Goal: Task Accomplishment & Management: Manage account settings

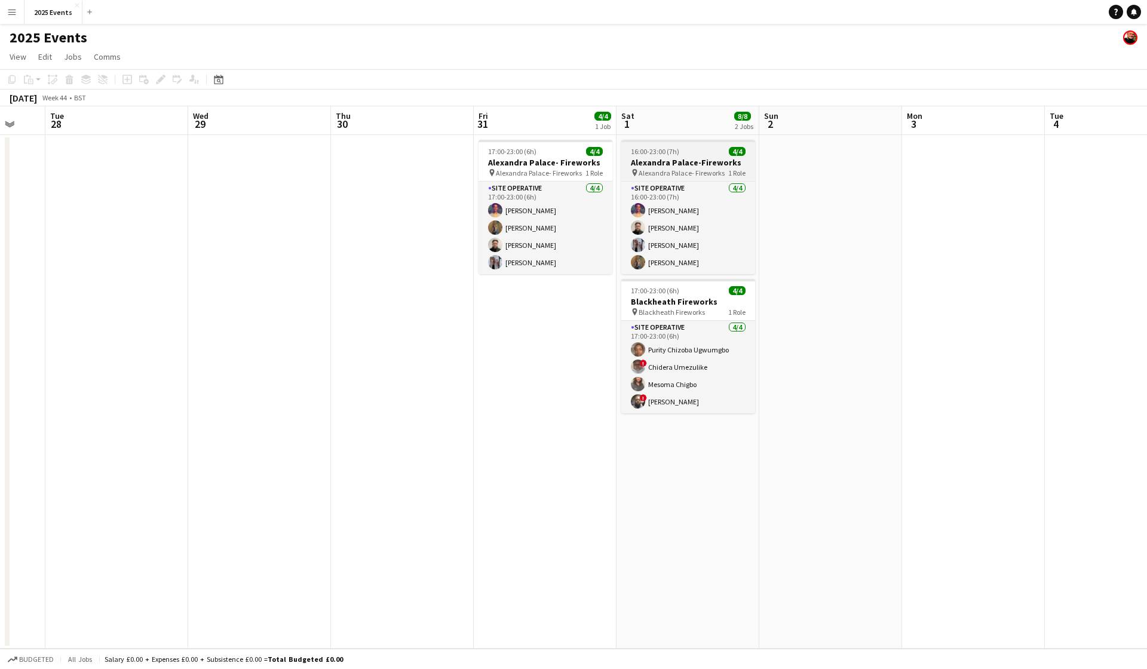
scroll to position [0, 384]
click at [684, 304] on h3 "Blackheath Fireworks" at bounding box center [687, 301] width 134 height 11
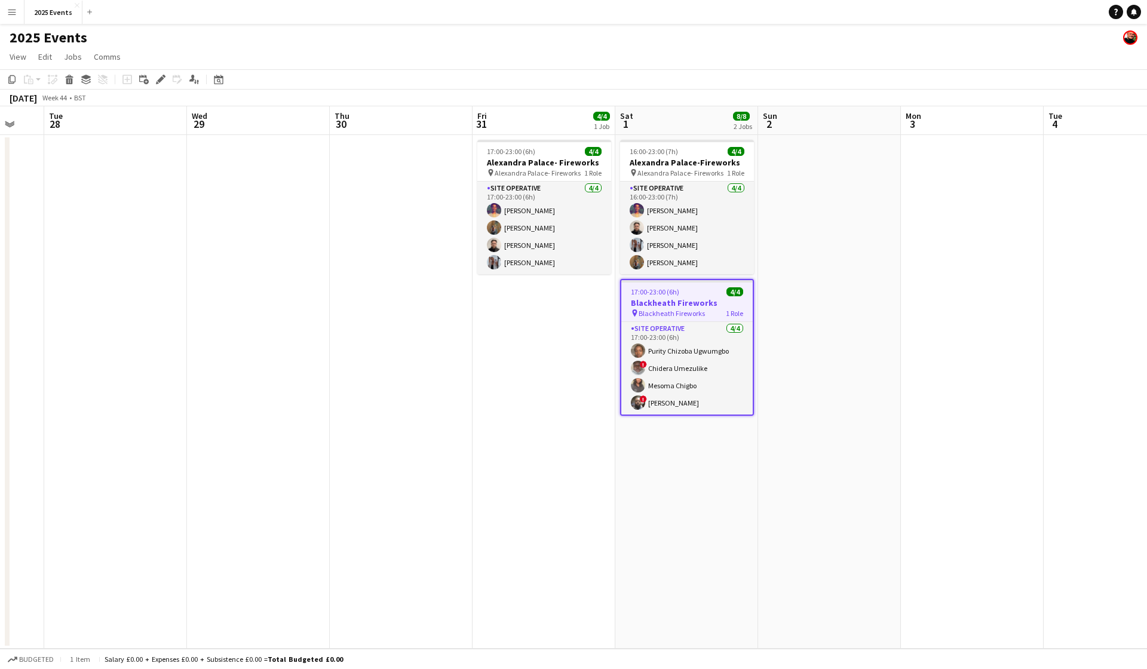
click at [733, 303] on h3 "Blackheath Fireworks" at bounding box center [686, 302] width 131 height 11
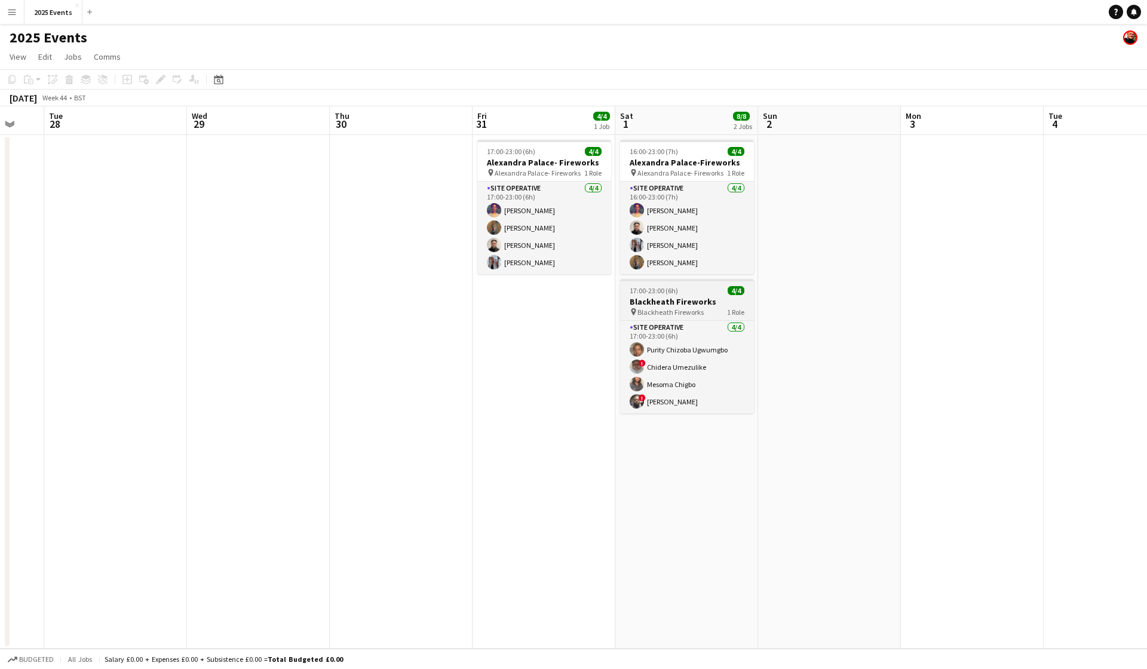
click at [670, 285] on app-job-card "17:00-23:00 (6h) 4/4 Blackheath Fireworks pin Blackheath Fireworks 1 Role Site …" at bounding box center [687, 346] width 134 height 134
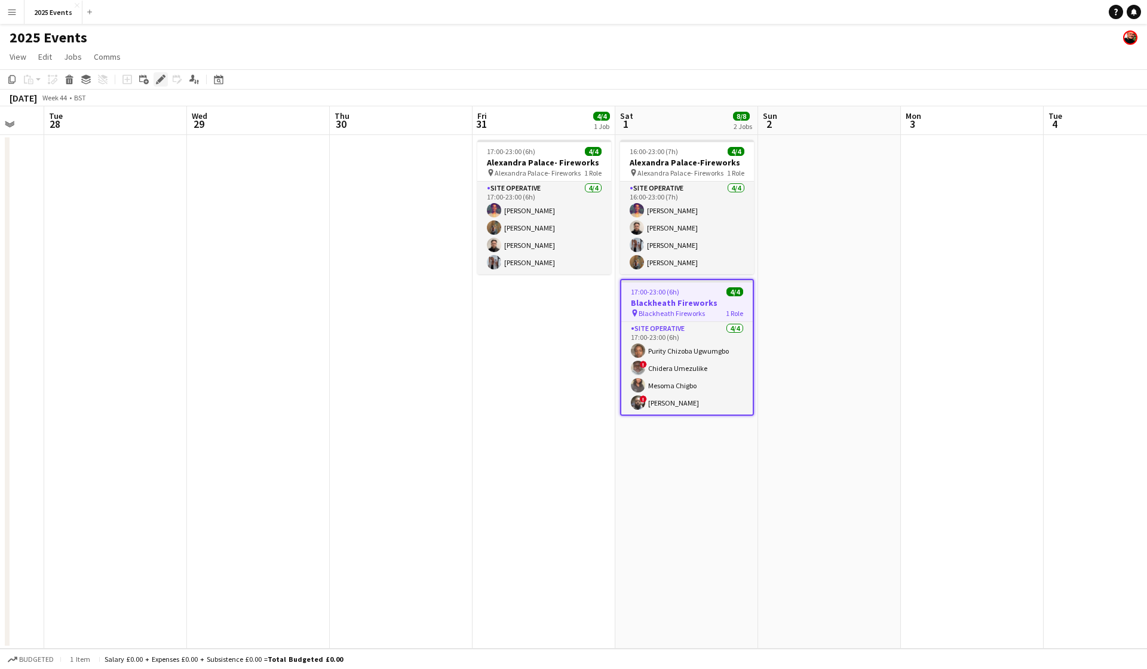
click at [160, 80] on icon at bounding box center [160, 79] width 7 height 7
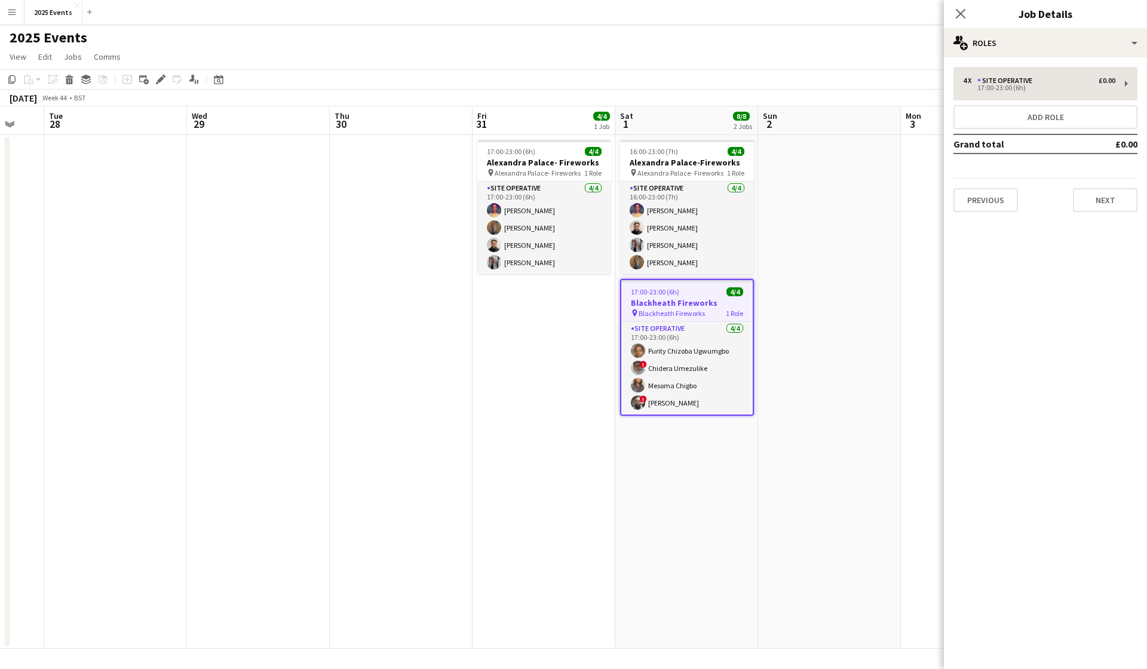
click at [1052, 119] on button "Add role" at bounding box center [1045, 117] width 184 height 24
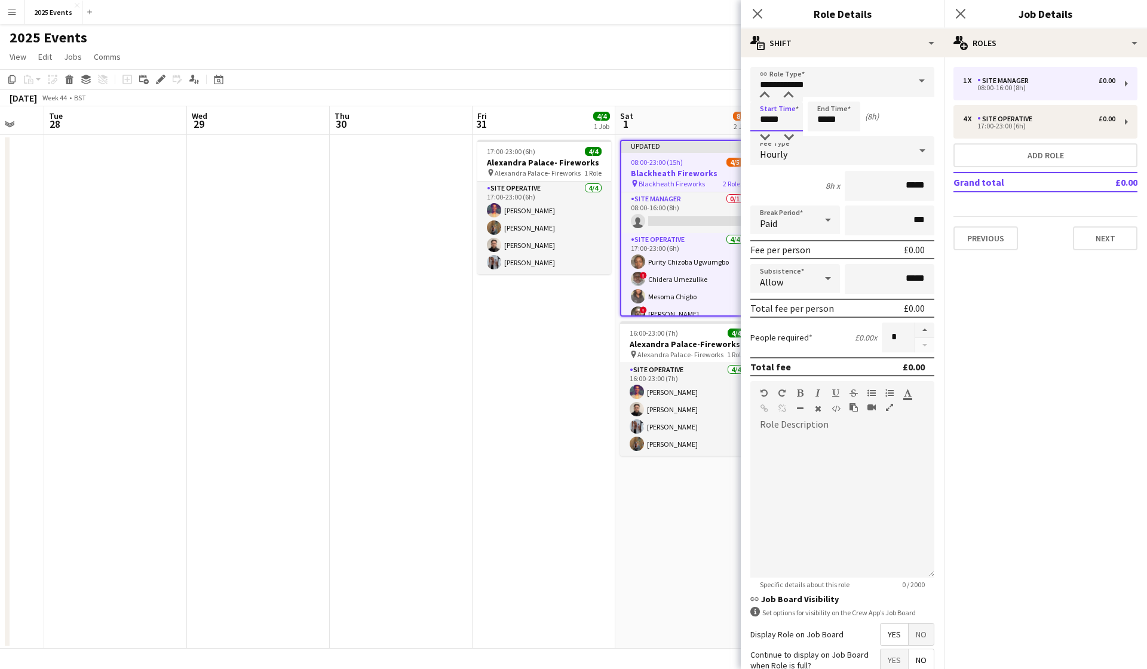
click at [784, 120] on input "*****" at bounding box center [776, 117] width 53 height 30
click at [763, 93] on div at bounding box center [765, 96] width 24 height 12
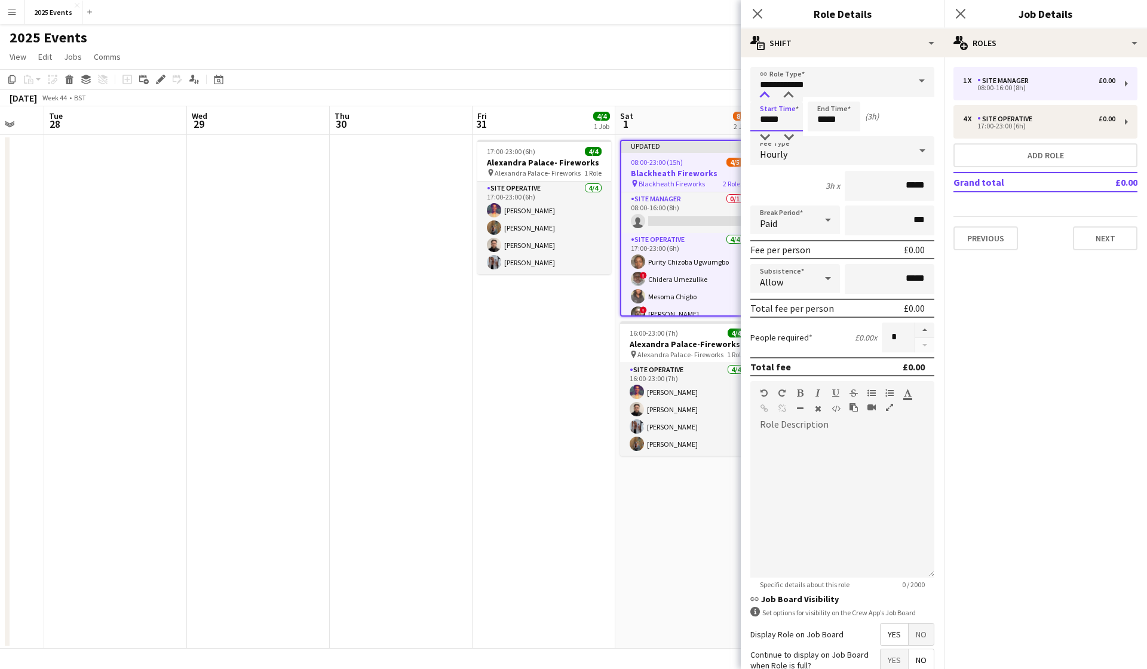
click at [763, 93] on div at bounding box center [765, 96] width 24 height 12
type input "*****"
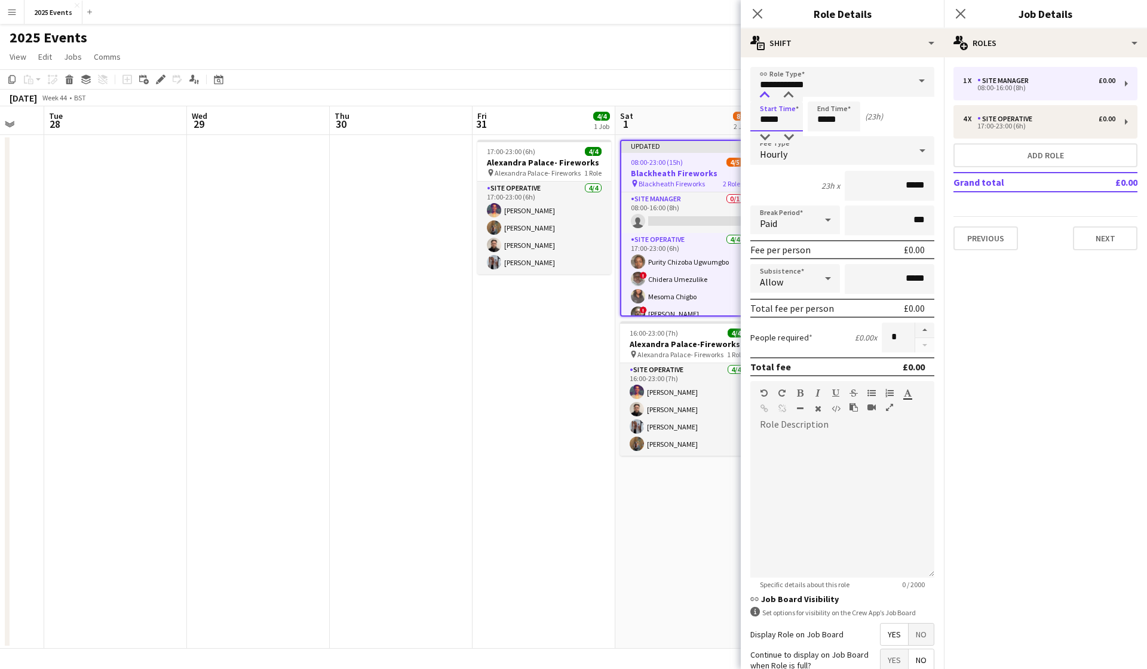
click at [763, 93] on div at bounding box center [765, 96] width 24 height 12
click at [821, 110] on input "*****" at bounding box center [833, 117] width 53 height 30
click at [824, 93] on div at bounding box center [822, 96] width 24 height 12
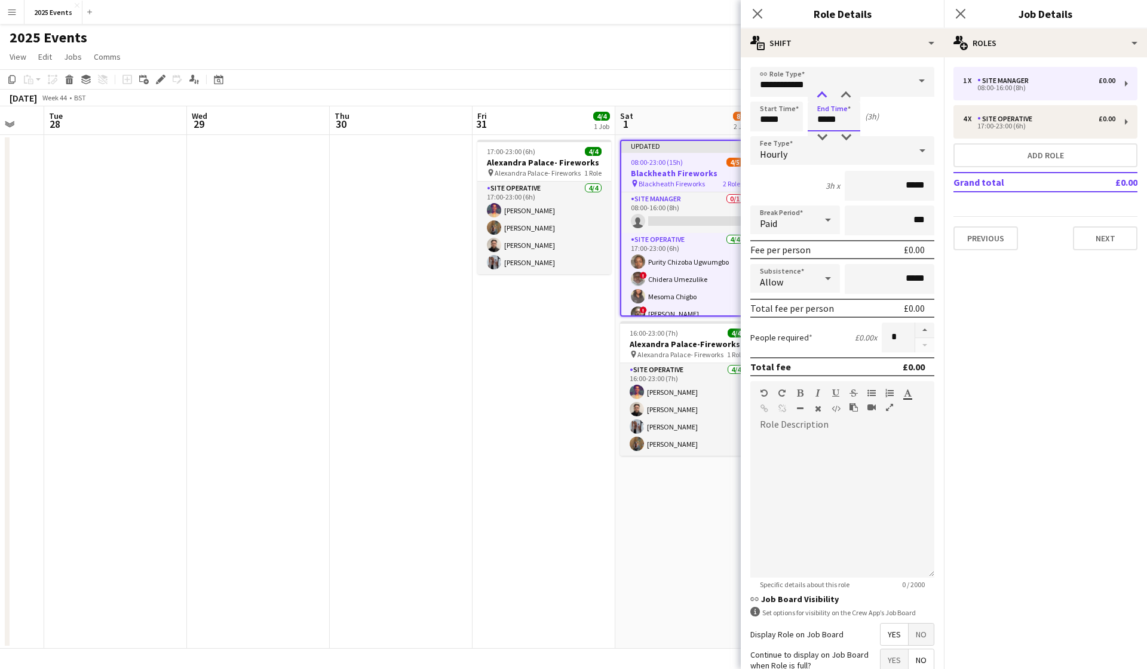
click at [824, 93] on div at bounding box center [822, 96] width 24 height 12
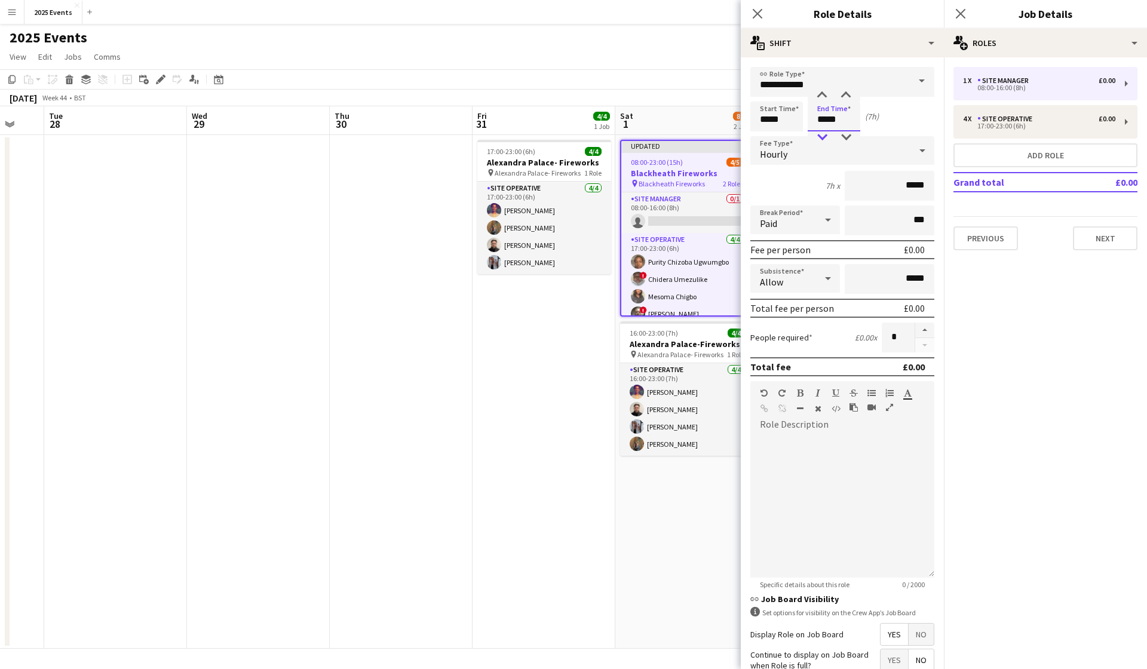
type input "*****"
click at [822, 135] on div at bounding box center [822, 137] width 24 height 12
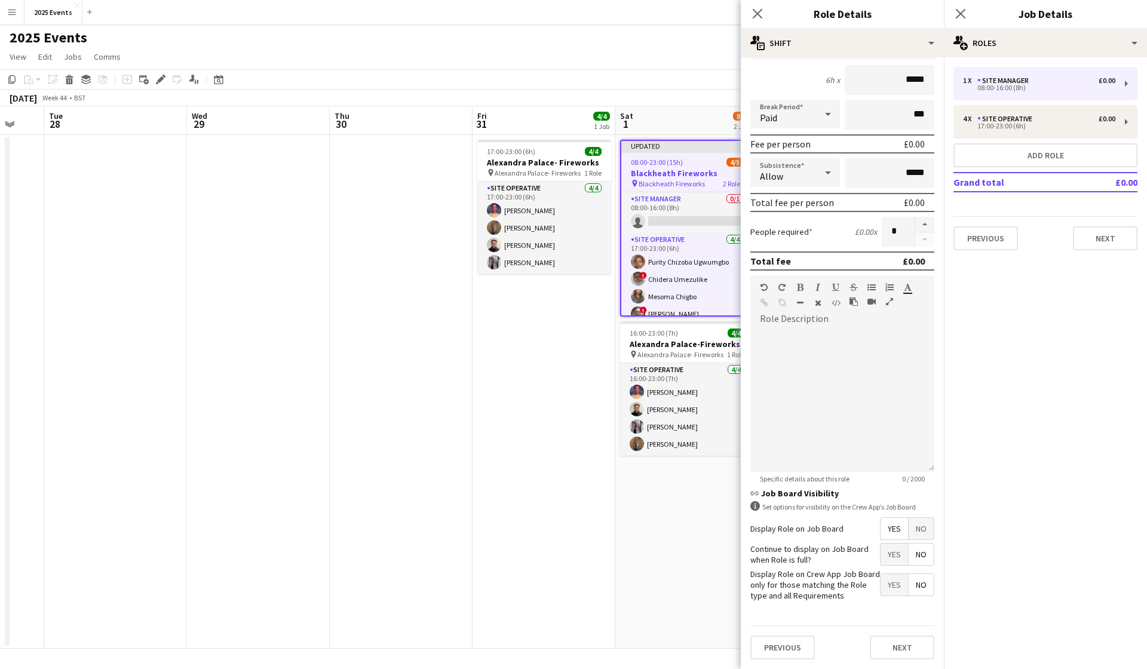
scroll to position [105, 0]
click at [903, 643] on button "Next" at bounding box center [902, 648] width 65 height 24
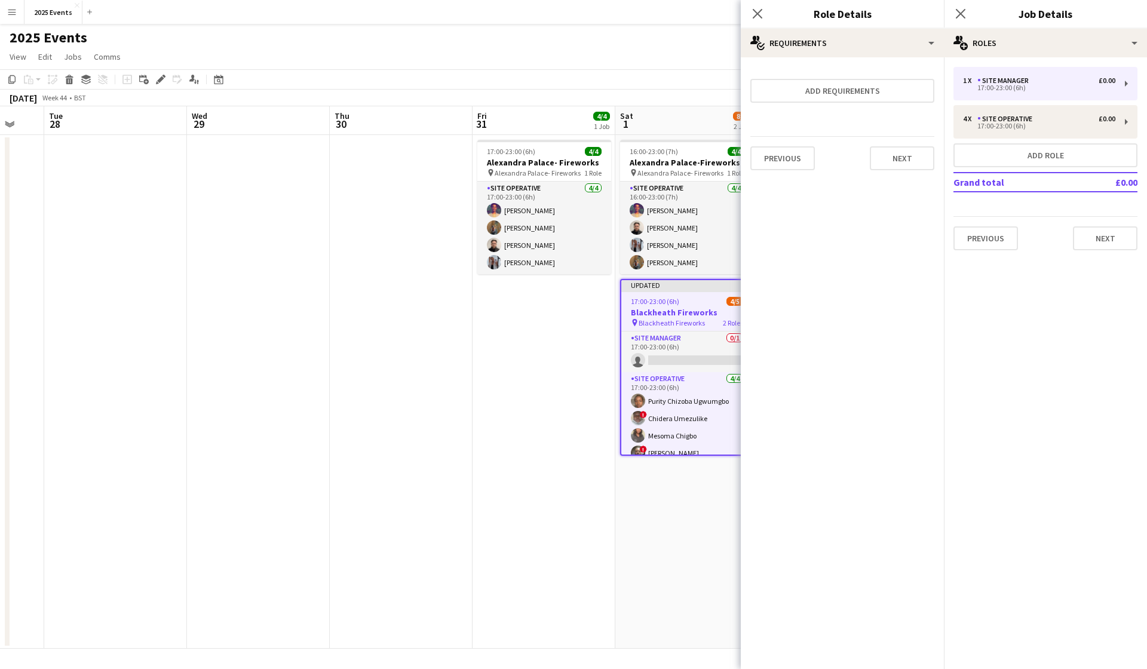
scroll to position [0, 0]
click at [905, 155] on button "Next" at bounding box center [902, 158] width 65 height 24
click at [905, 162] on button "Finish" at bounding box center [911, 160] width 45 height 24
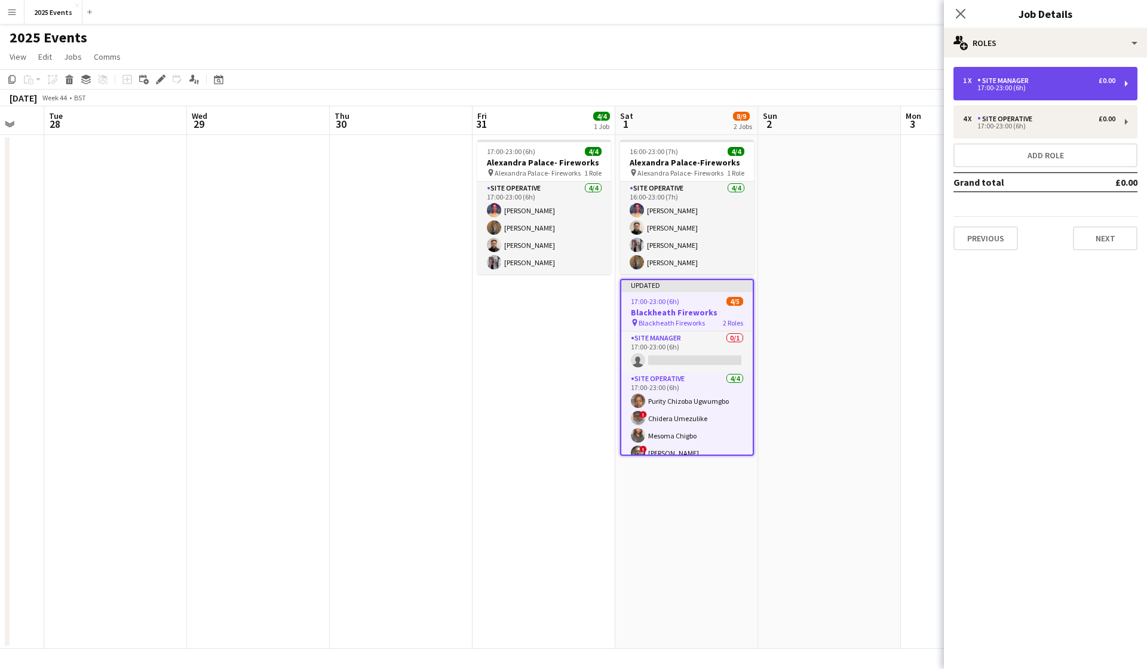
click at [998, 90] on div "17:00-23:00 (6h)" at bounding box center [1039, 88] width 152 height 6
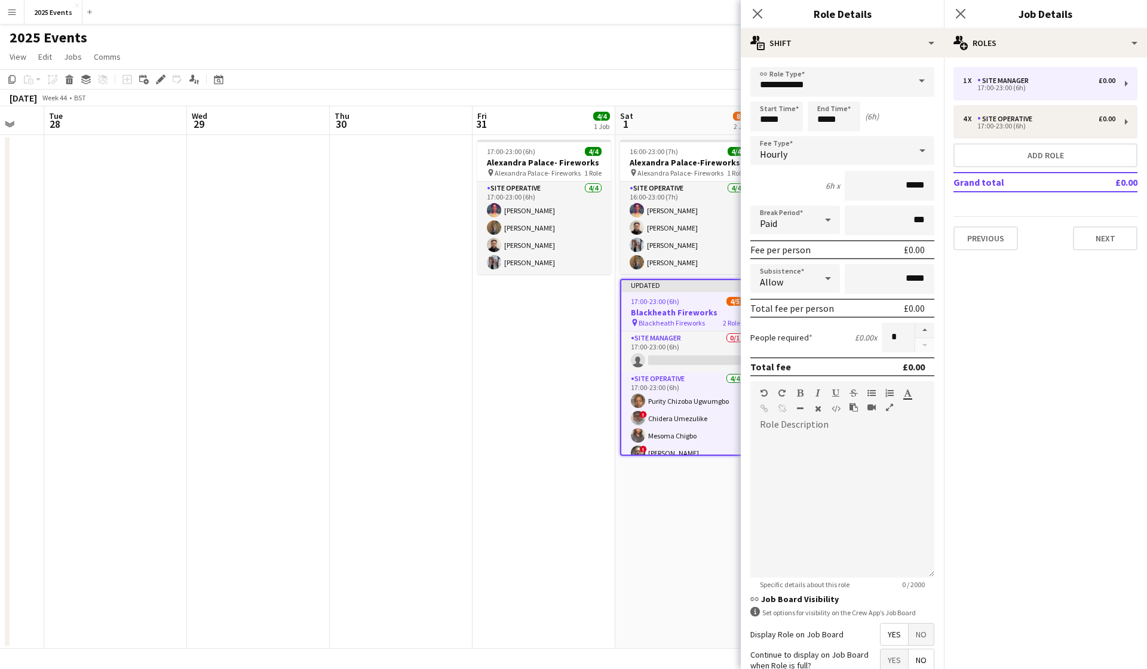
drag, startPoint x: 515, startPoint y: 379, endPoint x: 538, endPoint y: 371, distance: 23.8
click at [516, 379] on app-date-cell "17:00-23:00 (6h) 4/4 Alexandra Palace- Fireworks pin Alexandra Palace- Firework…" at bounding box center [543, 392] width 143 height 514
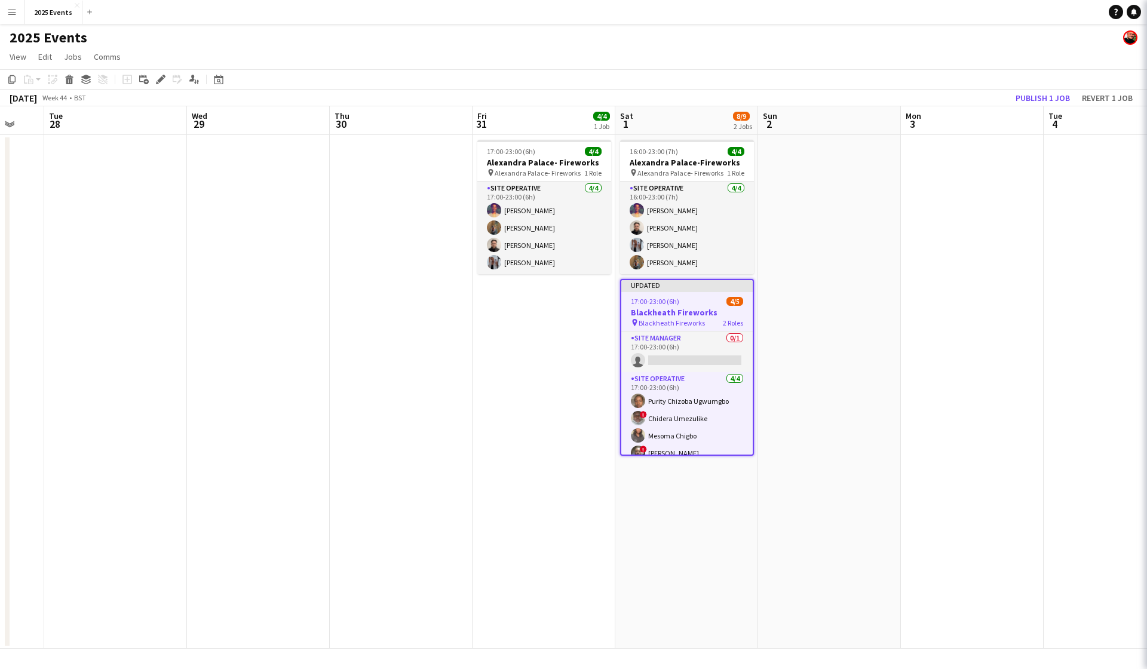
scroll to position [0, 383]
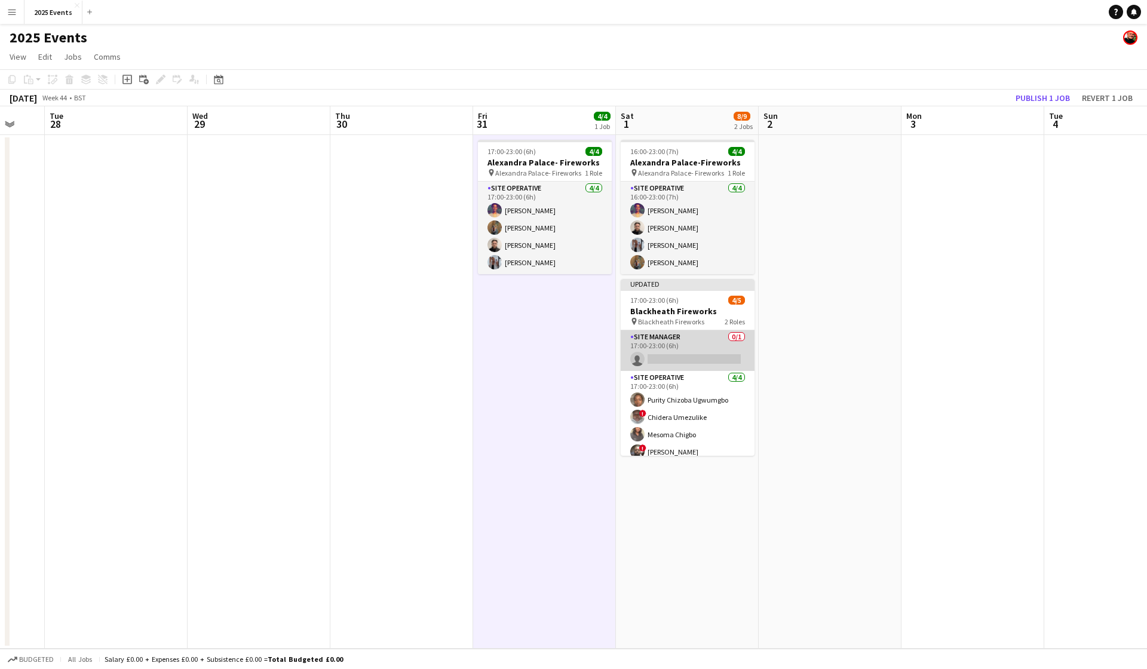
click at [675, 354] on app-card-role "Site Manager 0/1 17:00-23:00 (6h) single-neutral-actions" at bounding box center [688, 350] width 134 height 41
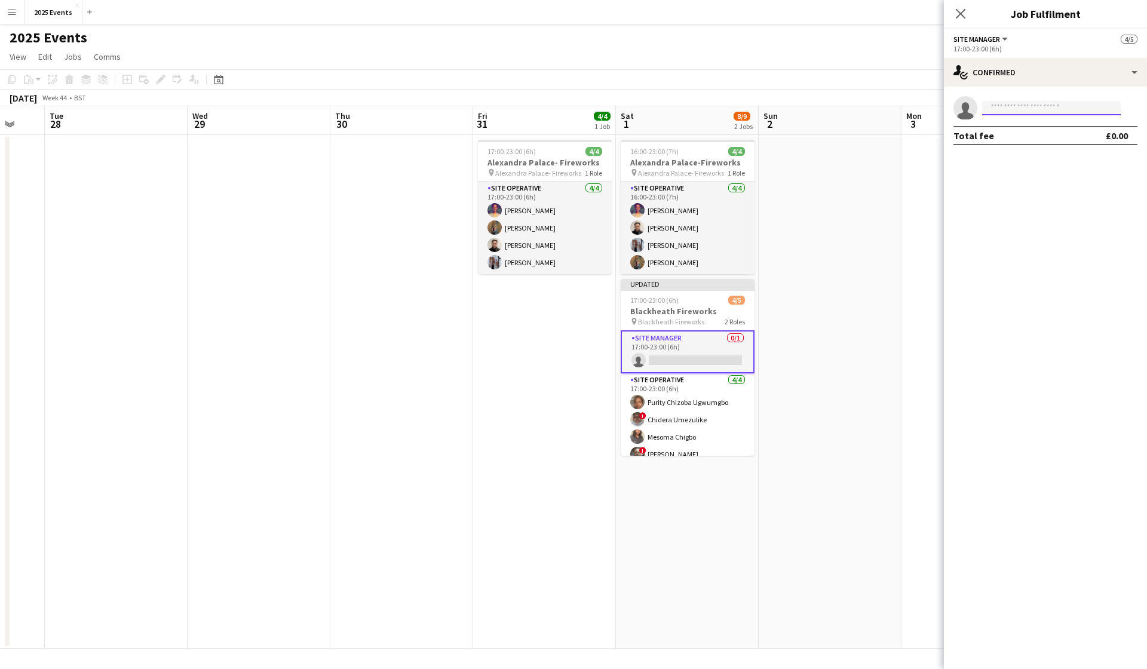
click at [1000, 112] on input at bounding box center [1051, 108] width 139 height 14
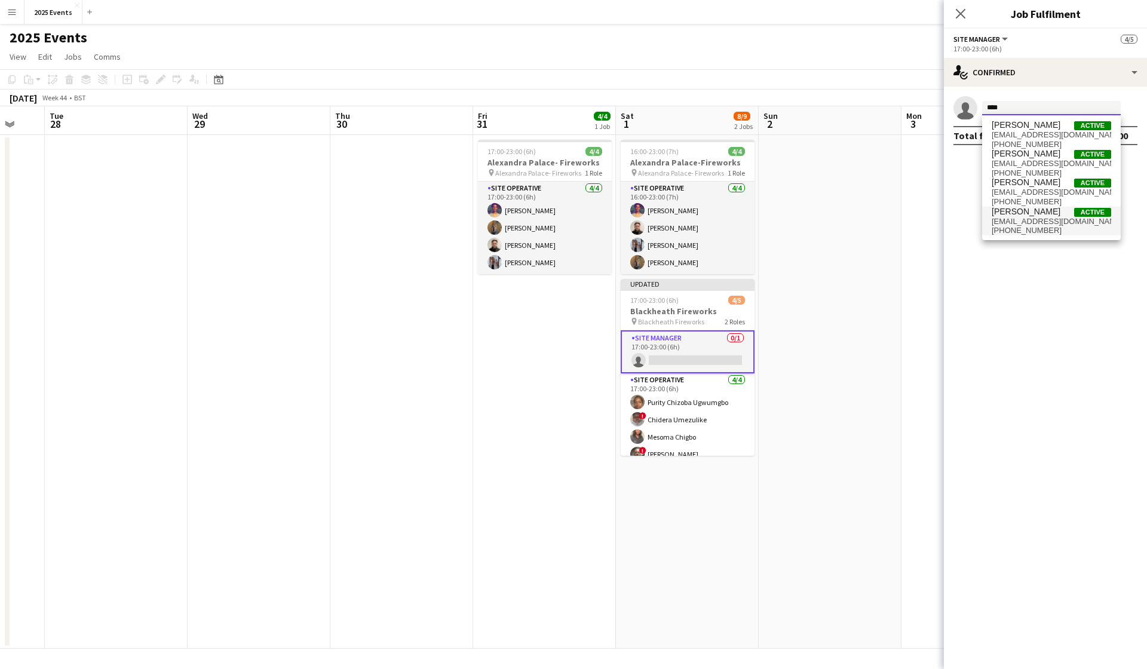
type input "****"
click at [1018, 217] on span "[EMAIL_ADDRESS][DOMAIN_NAME]" at bounding box center [1050, 222] width 119 height 10
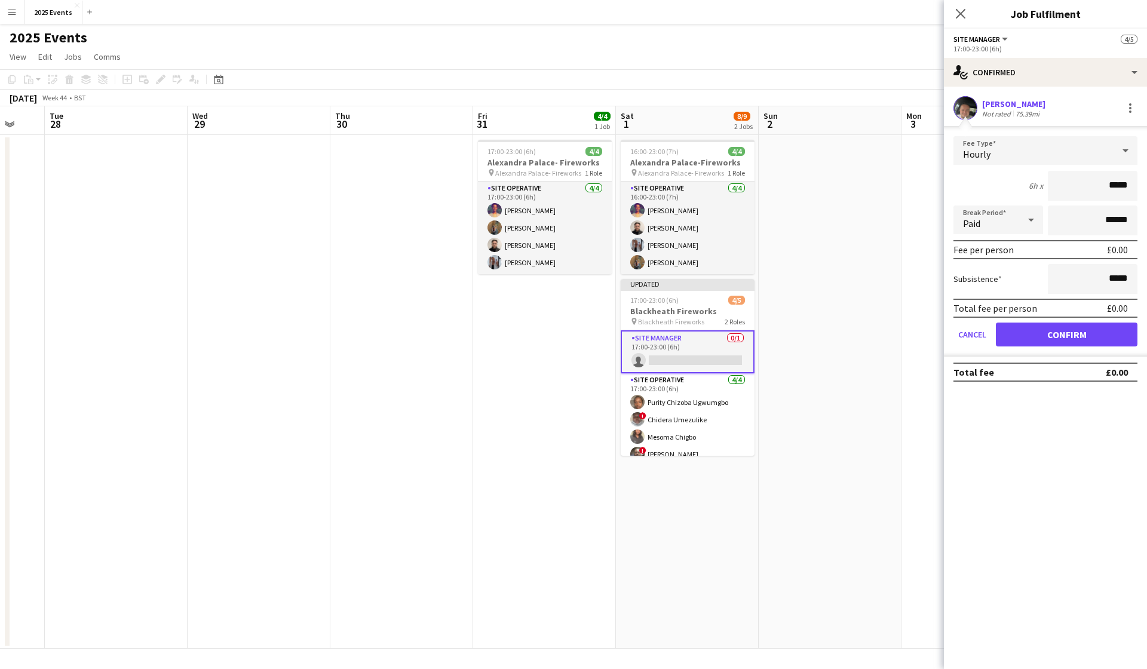
click at [1068, 334] on button "Confirm" at bounding box center [1067, 335] width 142 height 24
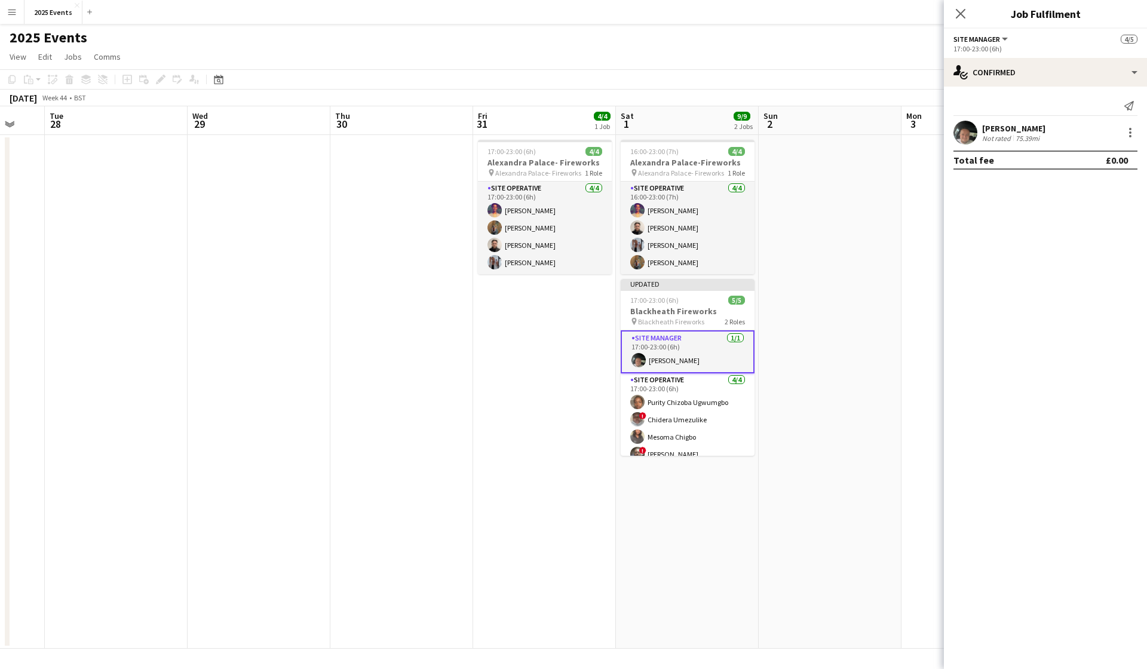
click at [313, 277] on app-date-cell at bounding box center [259, 392] width 143 height 514
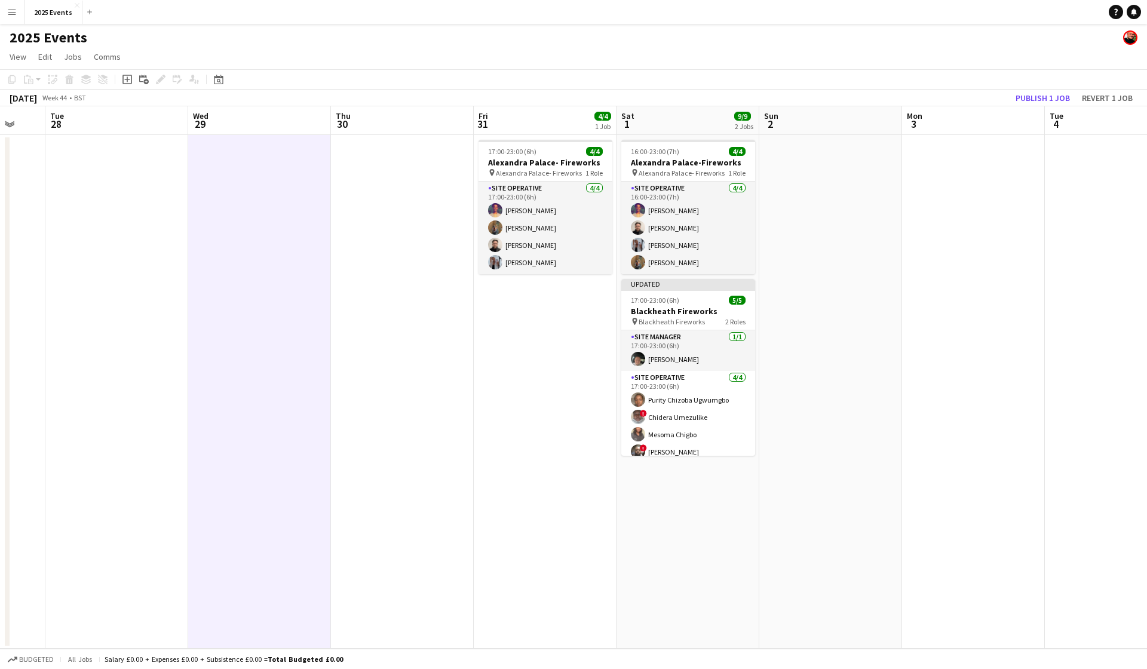
click at [1026, 97] on button "Publish 1 job" at bounding box center [1043, 98] width 64 height 16
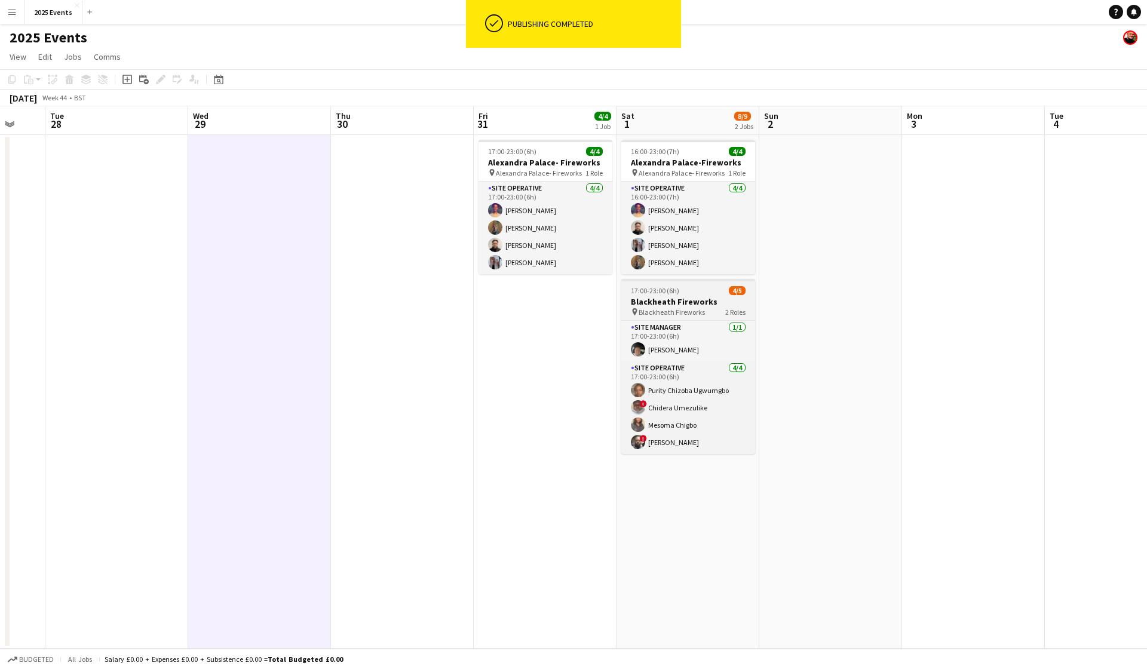
click at [664, 305] on h3 "Blackheath Fireworks" at bounding box center [688, 301] width 134 height 11
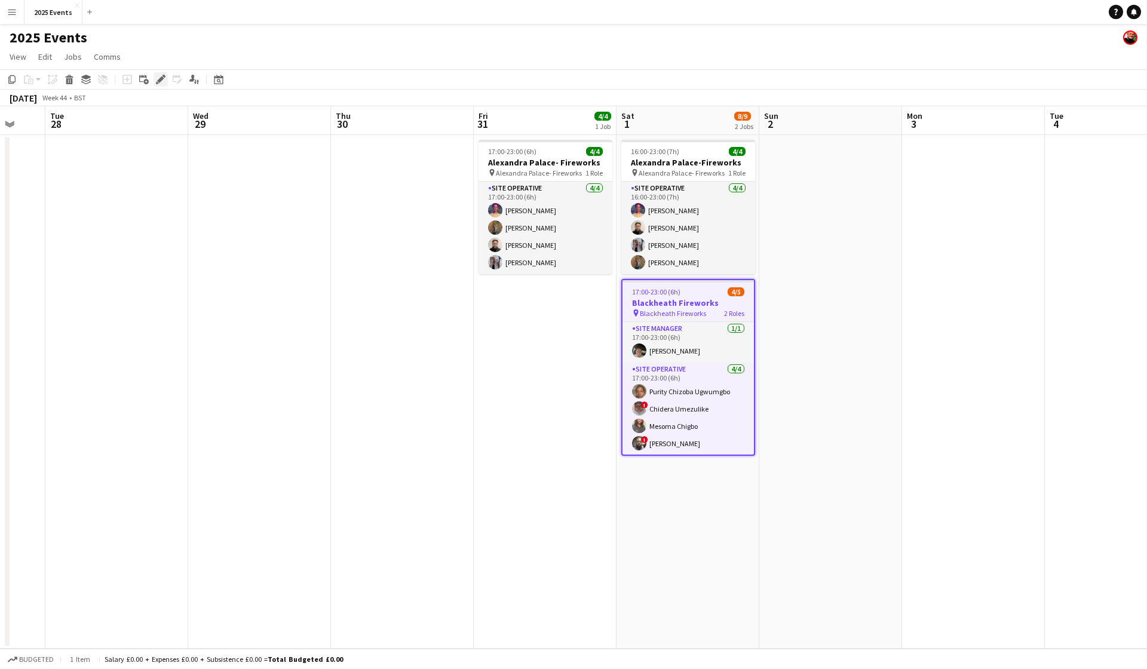
click at [157, 78] on icon "Edit" at bounding box center [161, 80] width 10 height 10
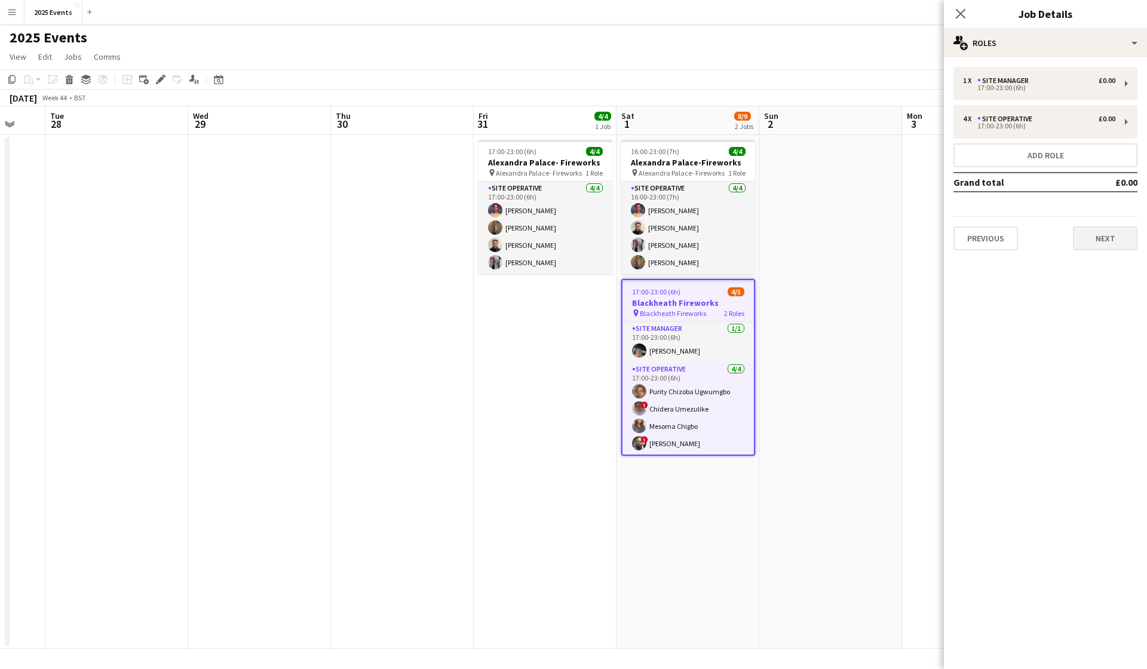
scroll to position [0, 0]
click at [1115, 241] on button "Next" at bounding box center [1105, 238] width 65 height 24
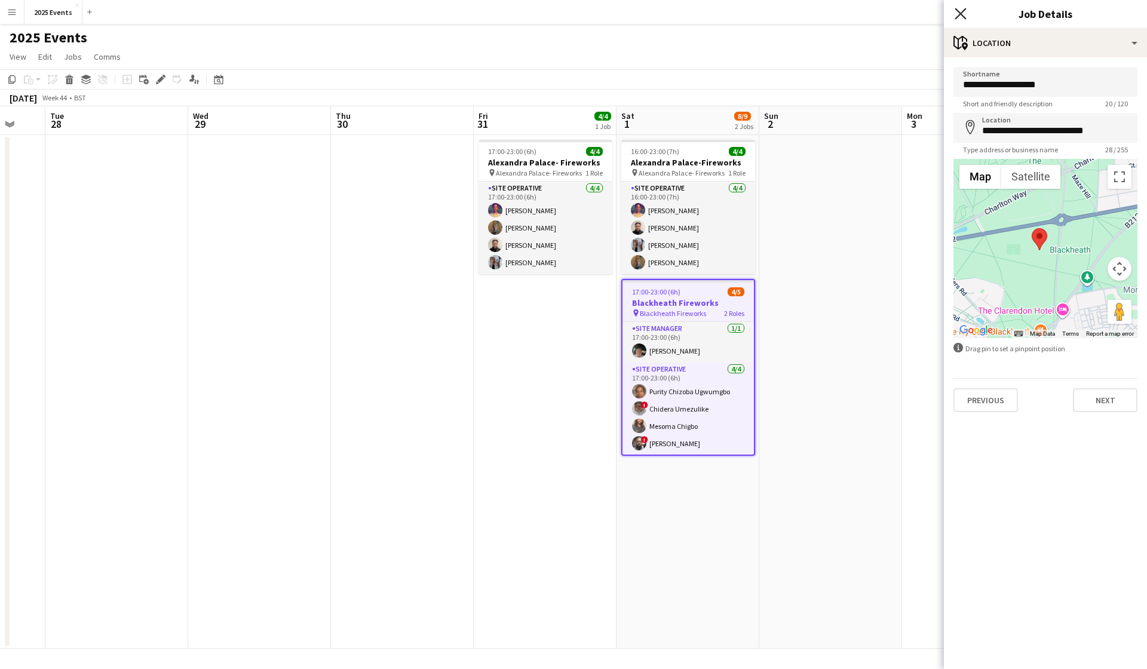
click at [960, 14] on icon at bounding box center [959, 13] width 11 height 11
